Goal: Check status: Check status

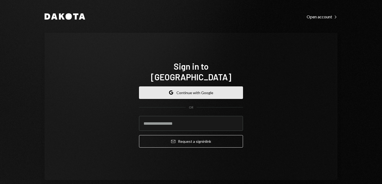
click at [191, 87] on button "Google Continue with Google" at bounding box center [191, 92] width 104 height 12
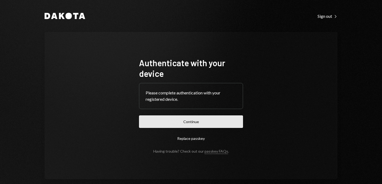
click at [191, 124] on button "Continue" at bounding box center [191, 121] width 104 height 12
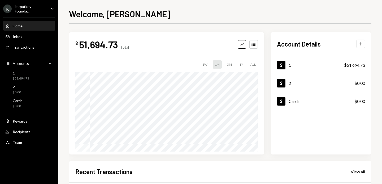
click at [63, 91] on div "Welcome, [PERSON_NAME] $ 51,694.73 Total Graph Accounts 1W 1M 3M 1Y ALL Account…" at bounding box center [220, 92] width 324 height 184
click at [377, 137] on div "Welcome, [PERSON_NAME] $ 51,694.73 Total Graph Accounts 1W 1M 3M 1Y ALL Account…" at bounding box center [220, 92] width 324 height 184
click at [313, 158] on div "$ 51,694.73 Total Graph Accounts 1W 1M 3M 1Y ALL Account Details Plus Dollar 1 …" at bounding box center [220, 163] width 302 height 263
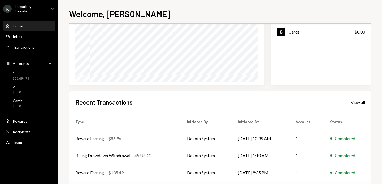
scroll to position [92, 0]
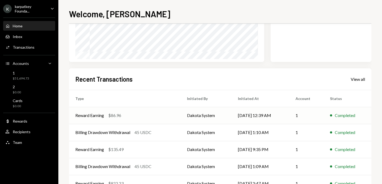
click at [258, 115] on td "[DATE] 12:39 AM" at bounding box center [261, 115] width 58 height 17
